Goal: Information Seeking & Learning: Learn about a topic

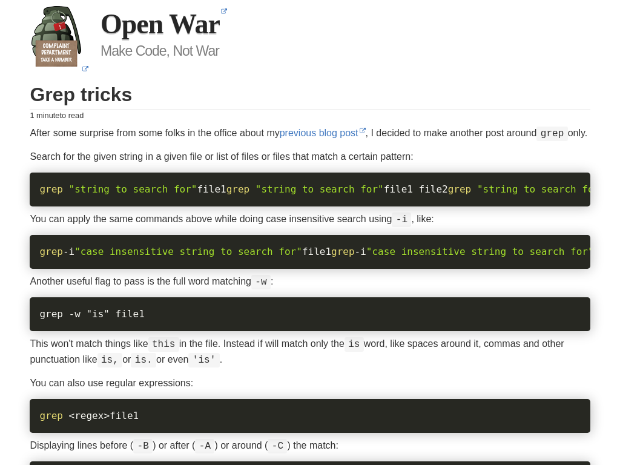
scroll to position [1174, 0]
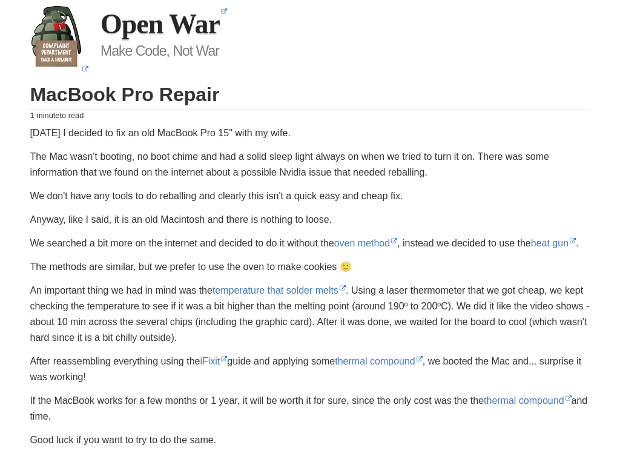
scroll to position [964, 0]
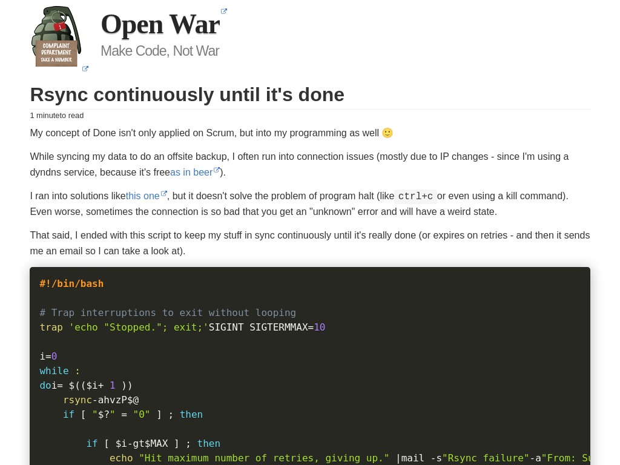
scroll to position [1210, 0]
